Goal: Find specific page/section: Find specific page/section

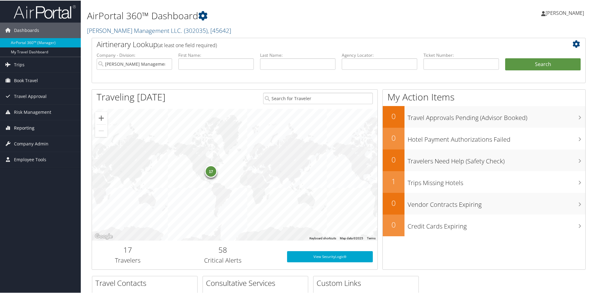
click at [23, 128] on span "Reporting" at bounding box center [24, 128] width 20 height 16
click at [22, 171] on span "Company Admin" at bounding box center [31, 172] width 34 height 16
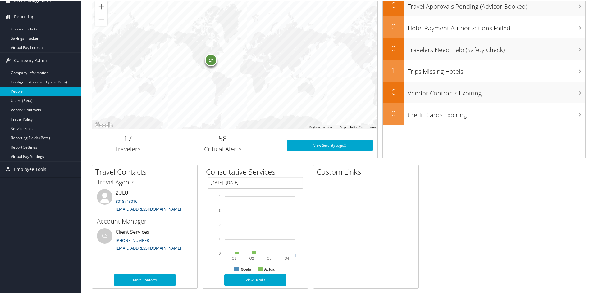
scroll to position [117, 0]
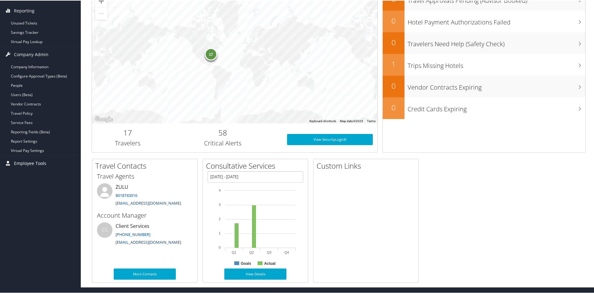
click at [33, 163] on span "Employee Tools" at bounding box center [30, 163] width 32 height 16
click at [39, 200] on div "Dashboards AirPortal 360™ (Manager) My Travel Dashboard Trips Airtinerary® Look…" at bounding box center [298, 85] width 596 height 405
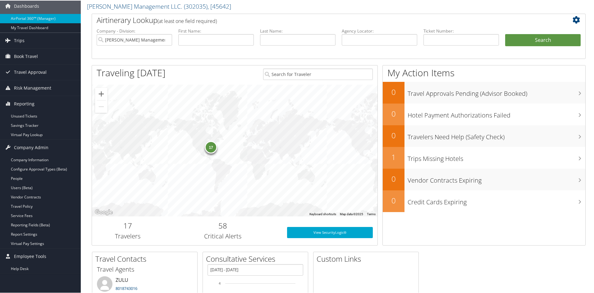
scroll to position [0, 0]
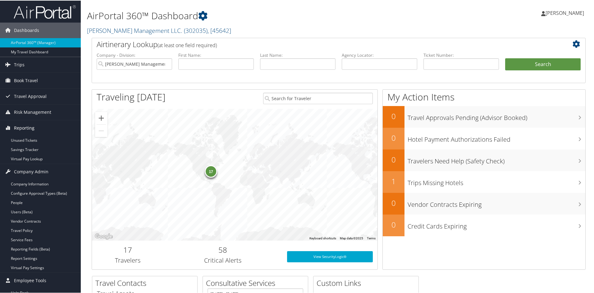
click at [27, 129] on span "Reporting" at bounding box center [24, 128] width 20 height 16
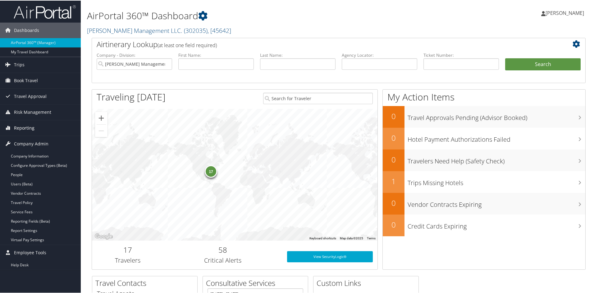
click at [27, 129] on span "Reporting" at bounding box center [24, 128] width 20 height 16
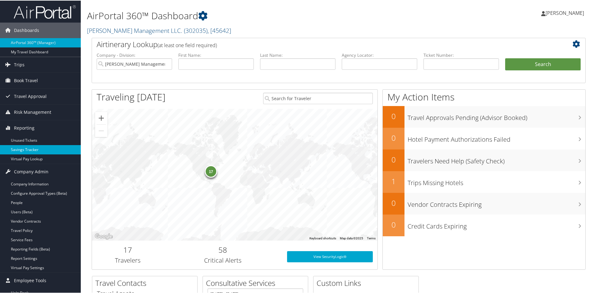
click at [21, 151] on link "Savings Tracker" at bounding box center [40, 149] width 81 height 9
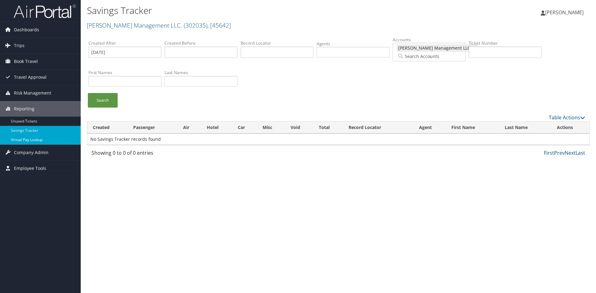
click at [28, 138] on link "Virtual Pay Lookup" at bounding box center [40, 139] width 81 height 9
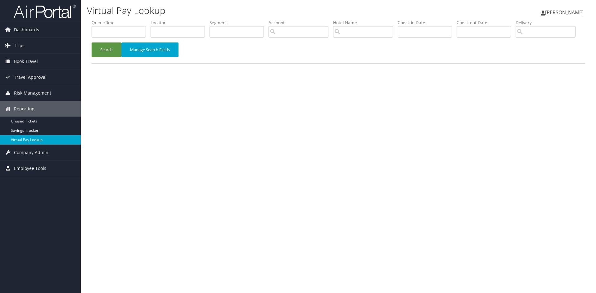
click at [41, 75] on span "Travel Approval" at bounding box center [30, 78] width 33 height 16
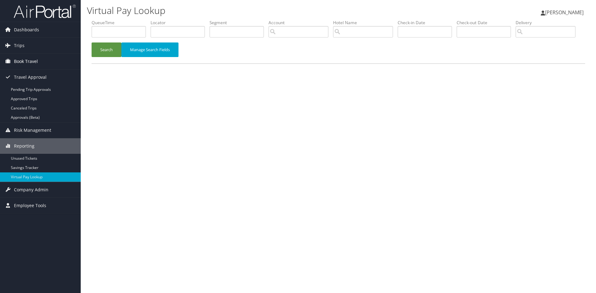
click at [28, 61] on span "Book Travel" at bounding box center [26, 62] width 24 height 16
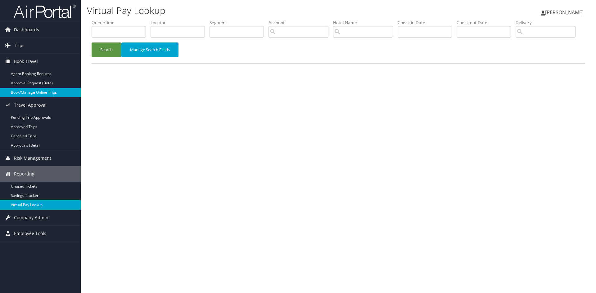
click at [25, 93] on link "Book/Manage Online Trips" at bounding box center [40, 92] width 81 height 9
